Goal: Find specific page/section: Find specific page/section

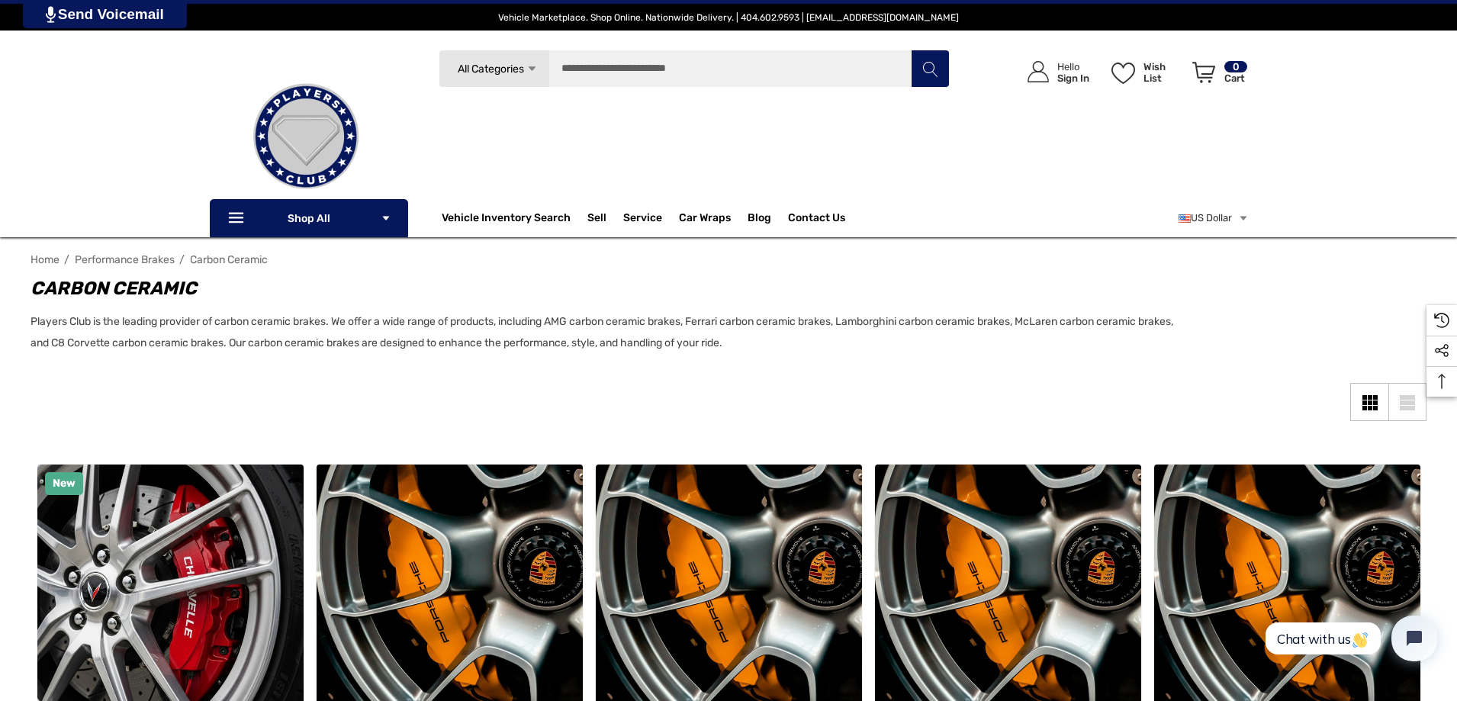
click at [228, 211] on link at bounding box center [306, 136] width 193 height 153
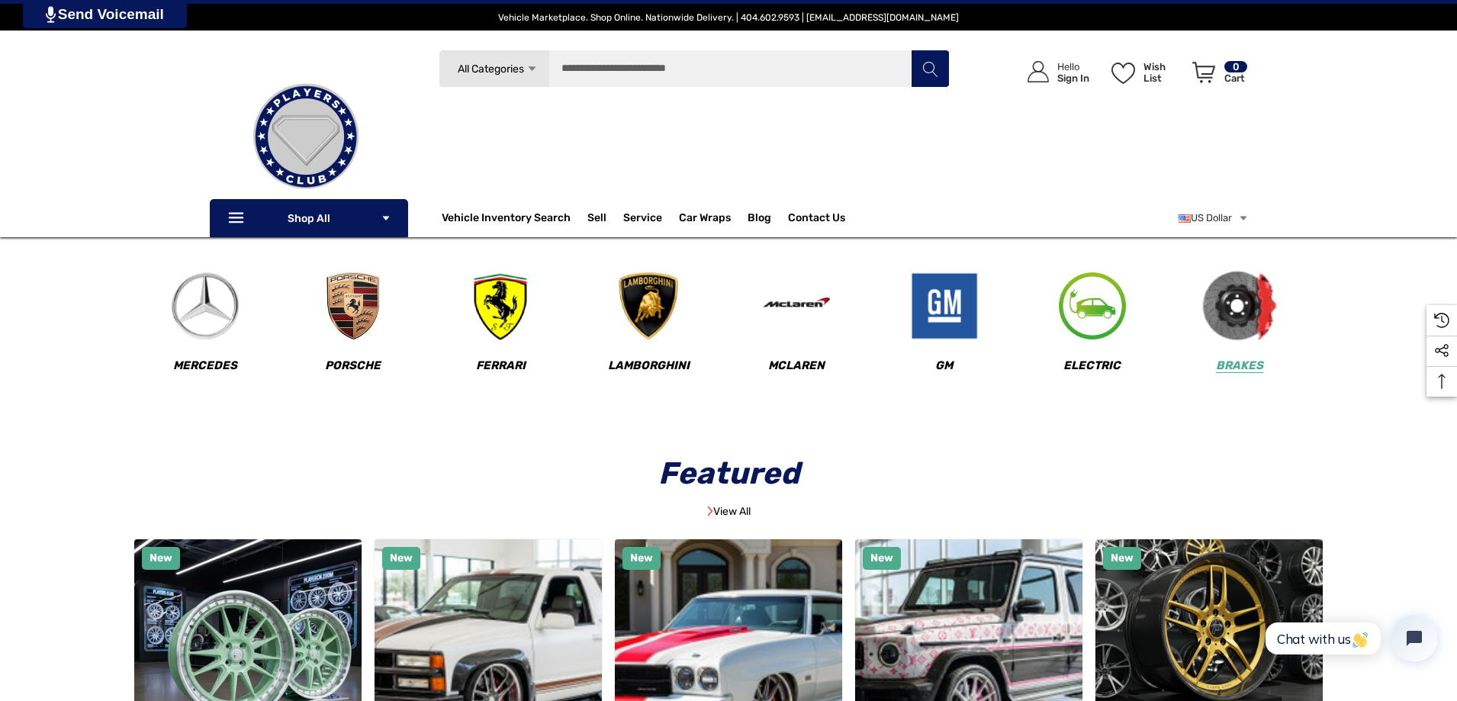
click at [1263, 304] on img at bounding box center [1240, 307] width 76 height 76
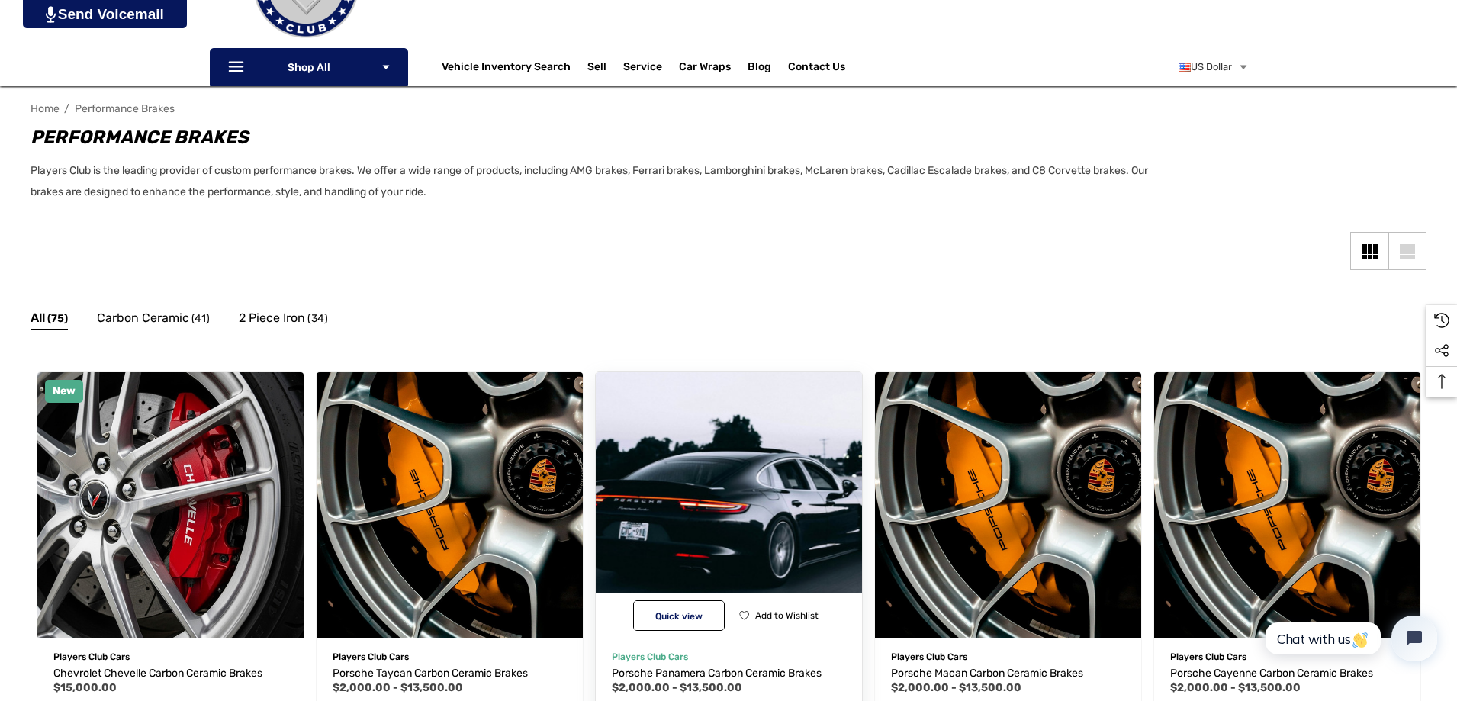
scroll to position [153, 0]
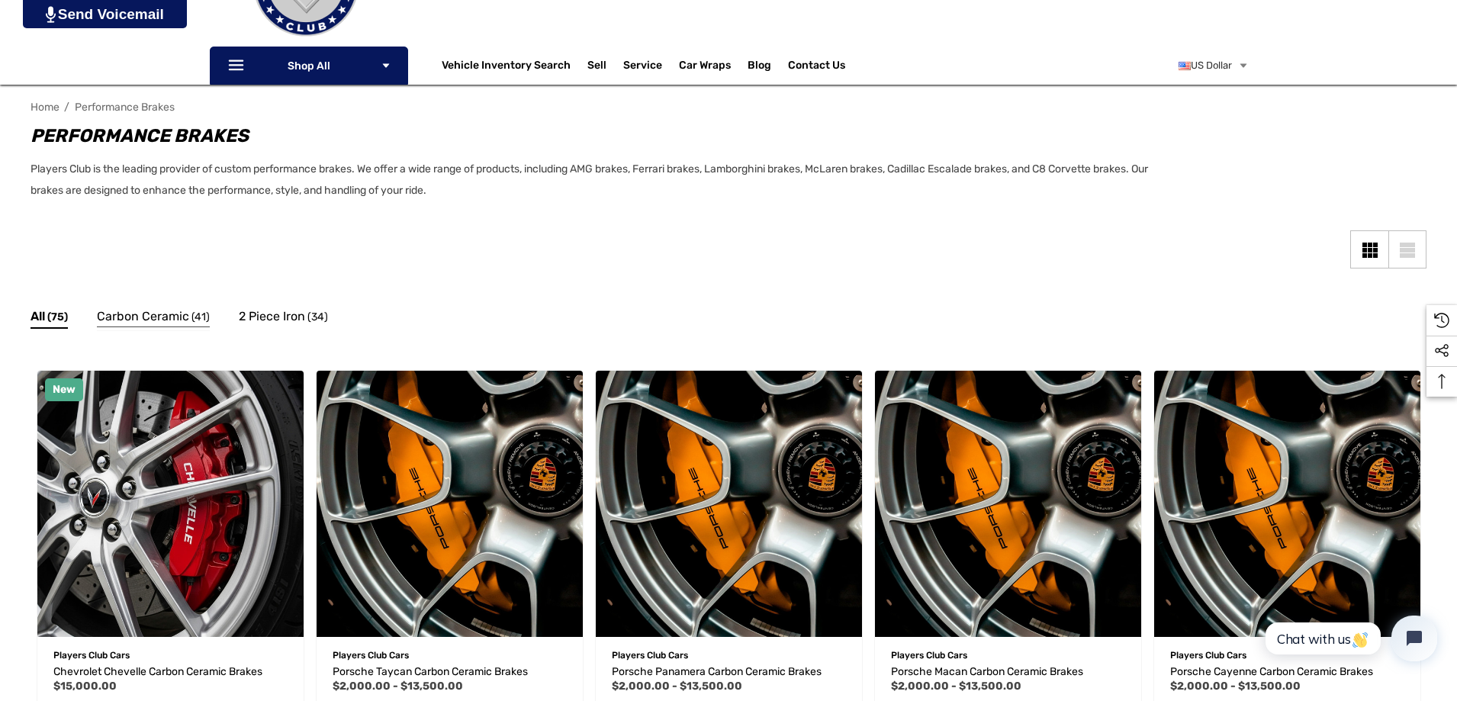
click at [171, 317] on span "Carbon Ceramic" at bounding box center [143, 317] width 92 height 20
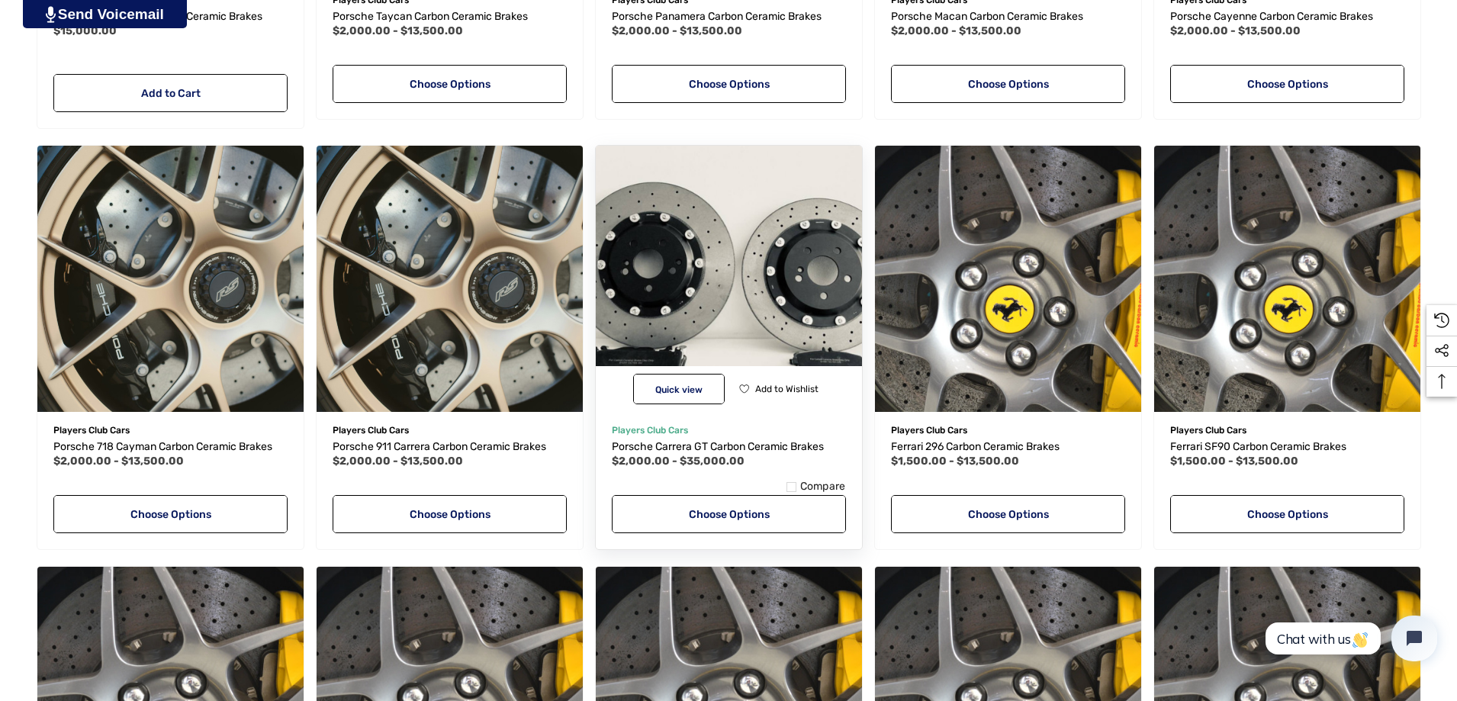
scroll to position [839, 0]
